Goal: Use online tool/utility

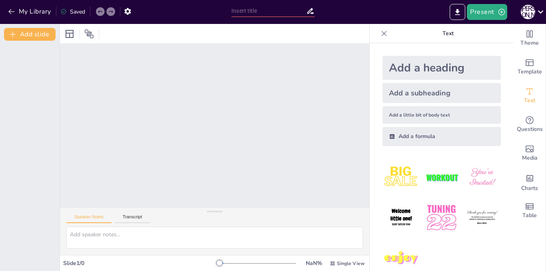
click at [224, 168] on div at bounding box center [214, 126] width 309 height 164
